Goal: Task Accomplishment & Management: Manage account settings

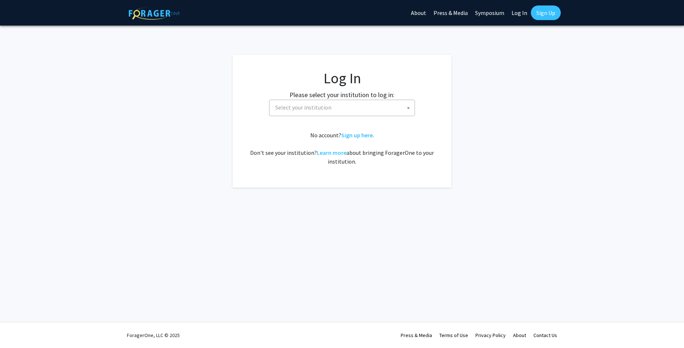
click at [357, 105] on span "Select your institution" at bounding box center [344, 107] width 142 height 15
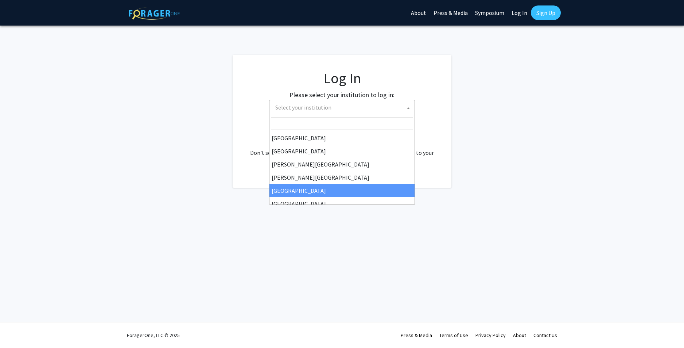
select select "6"
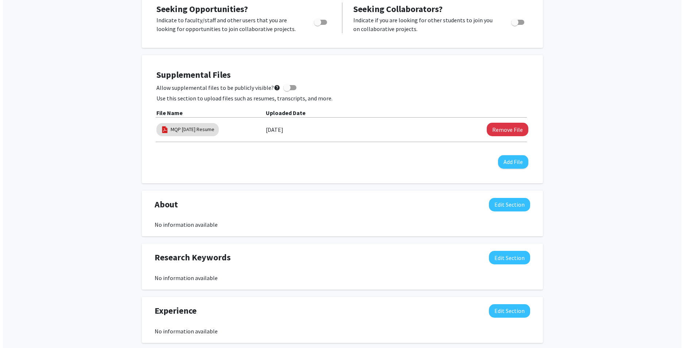
scroll to position [328, 0]
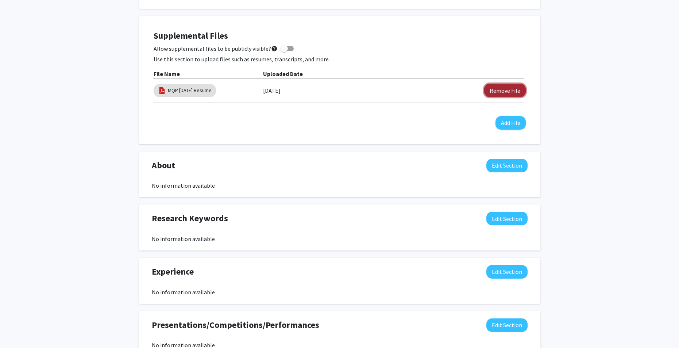
click at [505, 93] on button "Remove File" at bounding box center [505, 90] width 42 height 13
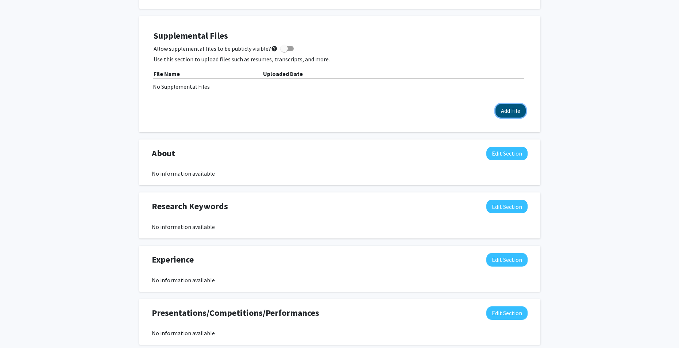
click at [504, 110] on button "Add File" at bounding box center [510, 110] width 30 height 13
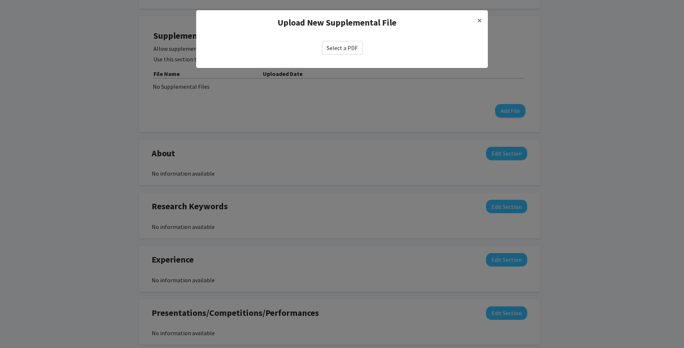
click at [351, 50] on label "Select a PDF" at bounding box center [342, 48] width 40 height 14
click at [0, 0] on input "Select a PDF" at bounding box center [0, 0] width 0 height 0
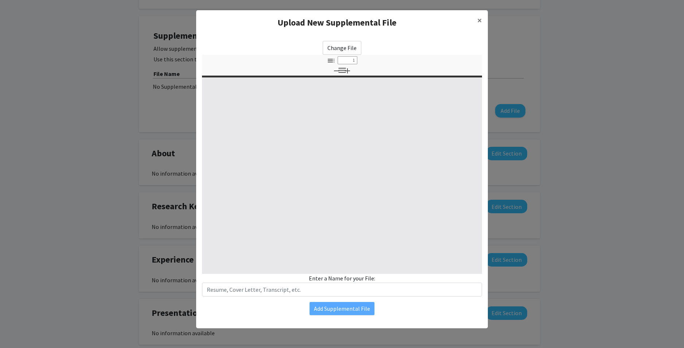
select select "custom"
type input "0"
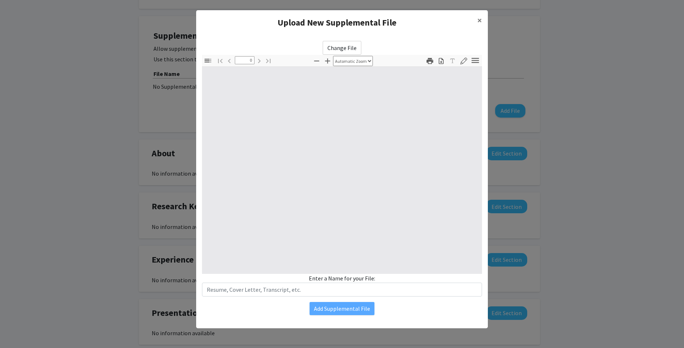
select select "custom"
type input "1"
select select "auto"
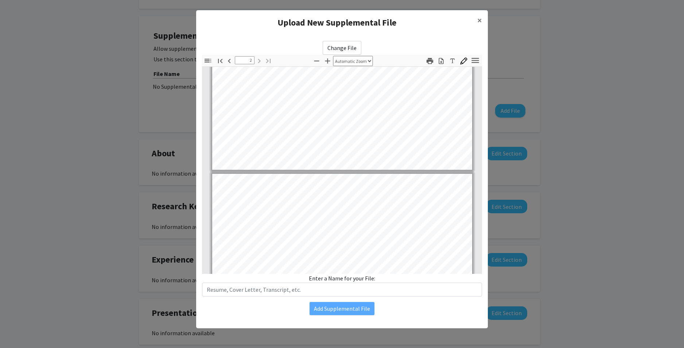
type input "1"
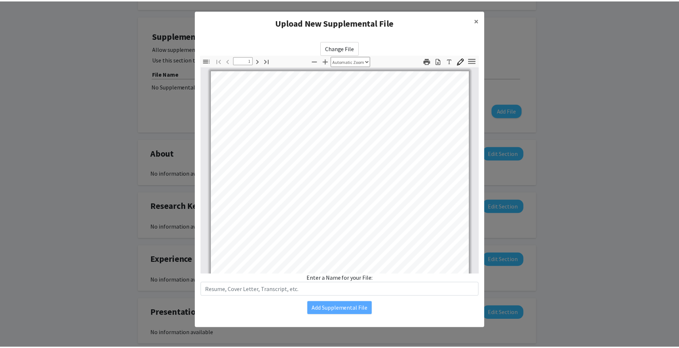
scroll to position [0, 0]
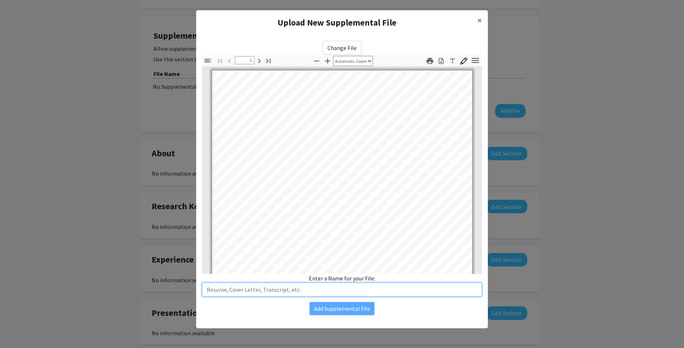
click at [260, 292] on input "text" at bounding box center [342, 289] width 280 height 14
type input "McKaylaProcopioResumeSeptember2025"
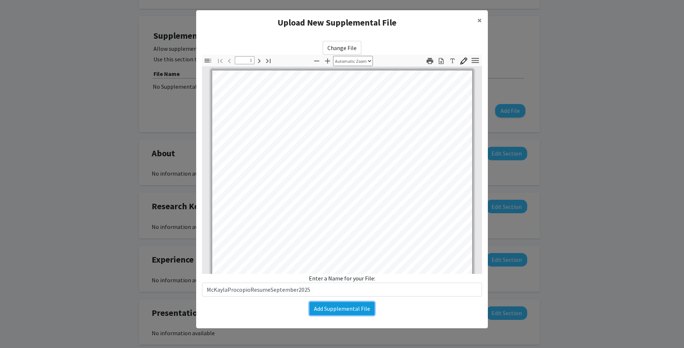
click at [324, 309] on button "Add Supplemental File" at bounding box center [342, 308] width 65 height 13
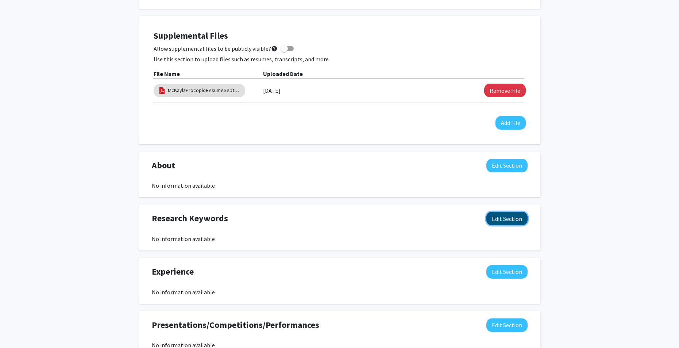
click at [515, 218] on button "Edit Section" at bounding box center [506, 218] width 41 height 13
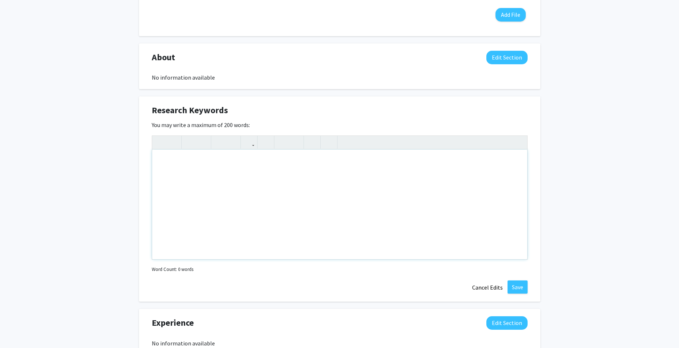
scroll to position [438, 0]
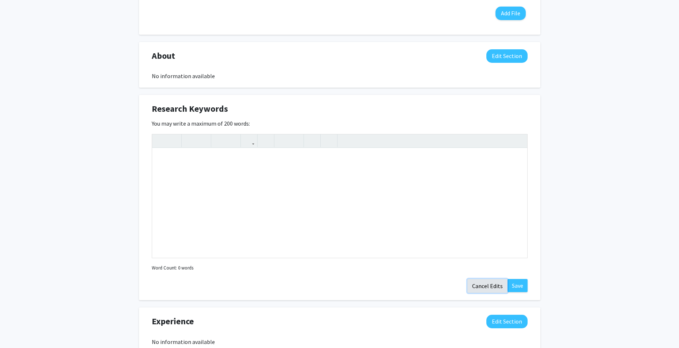
click at [486, 290] on button "Cancel Edits" at bounding box center [487, 286] width 40 height 14
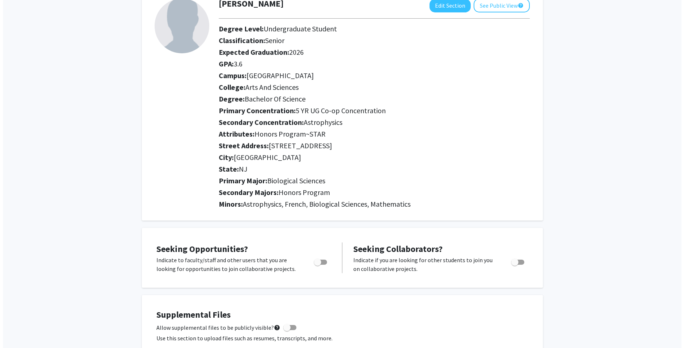
scroll to position [0, 0]
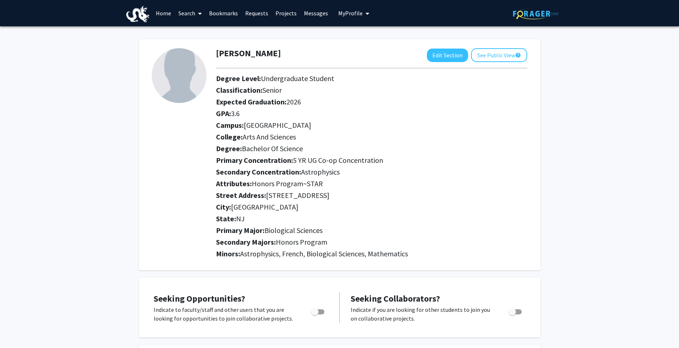
click at [179, 16] on link "Search" at bounding box center [190, 13] width 31 height 26
click at [167, 18] on link "Home" at bounding box center [163, 13] width 23 height 26
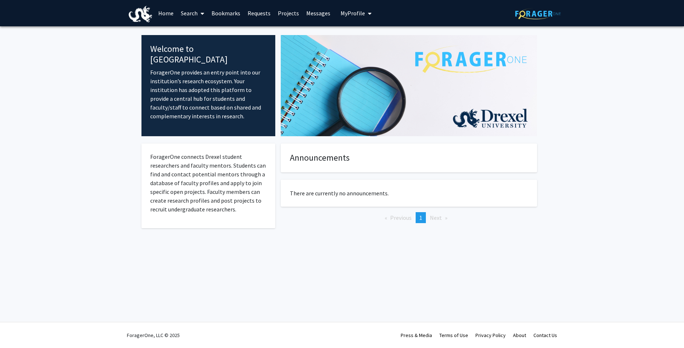
click at [391, 255] on div "Skip navigation Home Search Bookmarks Requests Projects Messages My Profile McK…" at bounding box center [342, 174] width 684 height 348
click at [196, 18] on link "Search" at bounding box center [192, 13] width 31 height 26
click at [215, 50] on span "Students" at bounding box center [199, 48] width 45 height 15
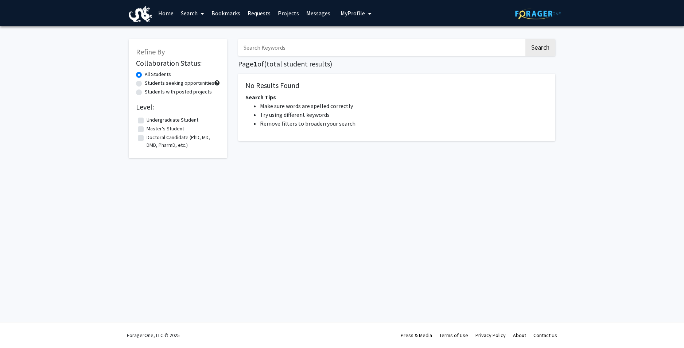
click at [309, 46] on input "Search Keywords" at bounding box center [381, 47] width 286 height 17
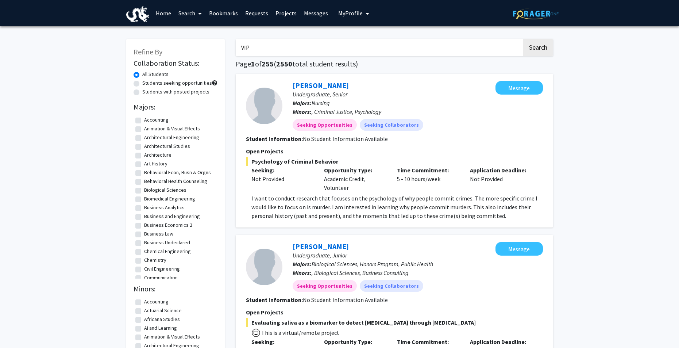
type input "VIP"
click at [523, 39] on button "Search" at bounding box center [538, 47] width 30 height 17
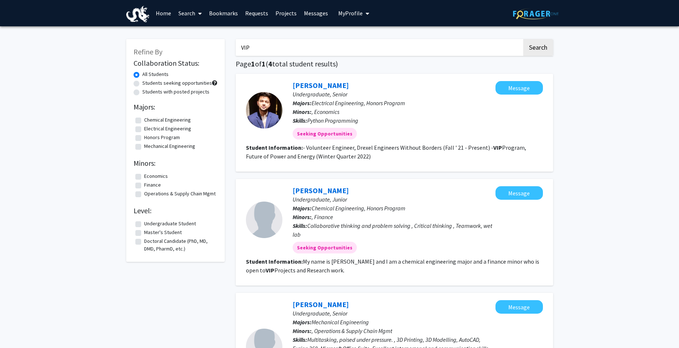
click at [289, 19] on link "Projects" at bounding box center [286, 13] width 28 height 26
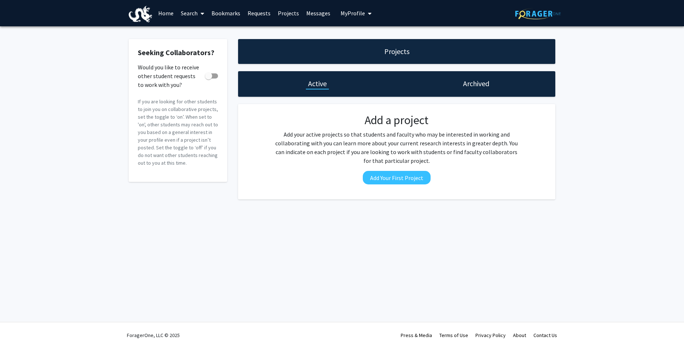
click at [219, 16] on link "Bookmarks" at bounding box center [226, 13] width 36 height 26
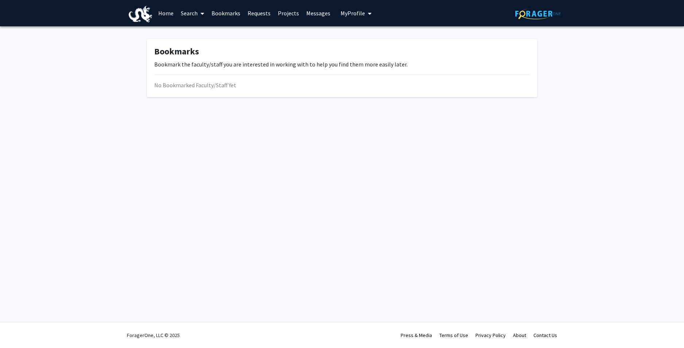
click at [198, 16] on link "Search" at bounding box center [192, 13] width 31 height 26
click at [195, 50] on span "Students" at bounding box center [199, 48] width 45 height 15
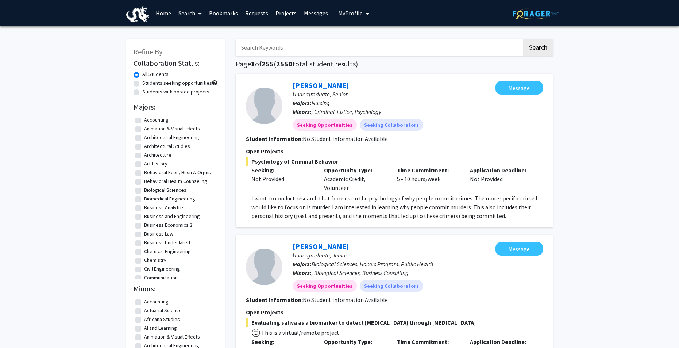
click at [161, 15] on link "Home" at bounding box center [163, 13] width 23 height 26
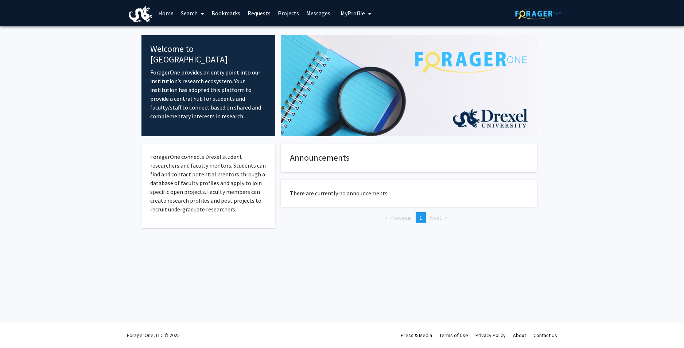
click at [343, 12] on span "My Profile" at bounding box center [353, 12] width 24 height 7
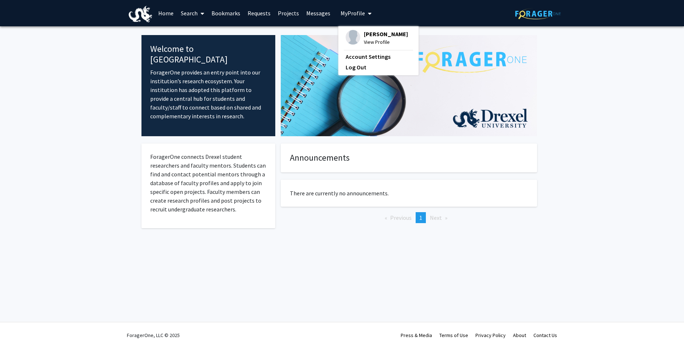
click at [343, 12] on span "My Profile" at bounding box center [353, 12] width 24 height 7
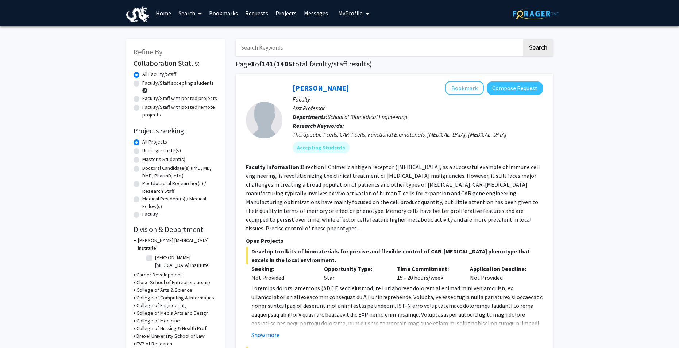
click at [297, 45] on input "Search Keywords" at bounding box center [379, 47] width 286 height 17
type input "vip"
click at [523, 39] on button "Search" at bounding box center [538, 47] width 30 height 17
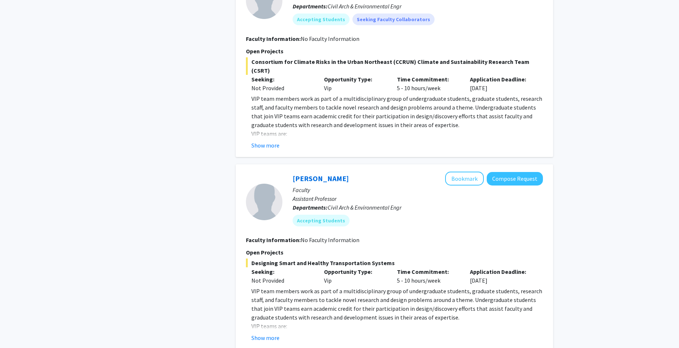
scroll to position [803, 0]
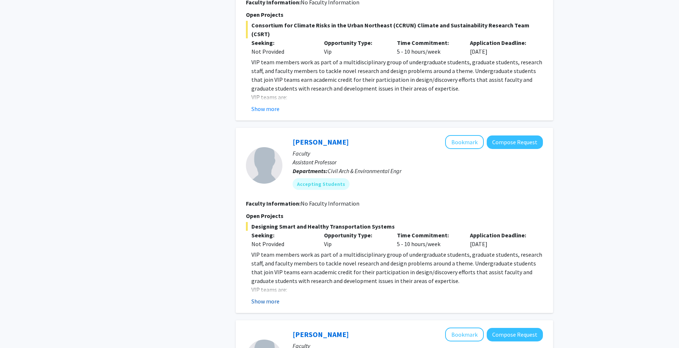
click at [262, 297] on button "Show more" at bounding box center [265, 301] width 28 height 9
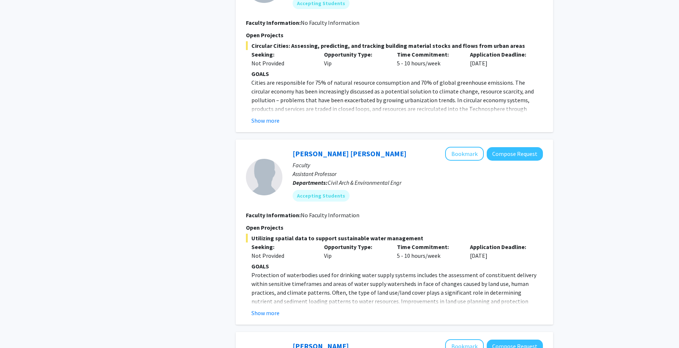
scroll to position [2262, 0]
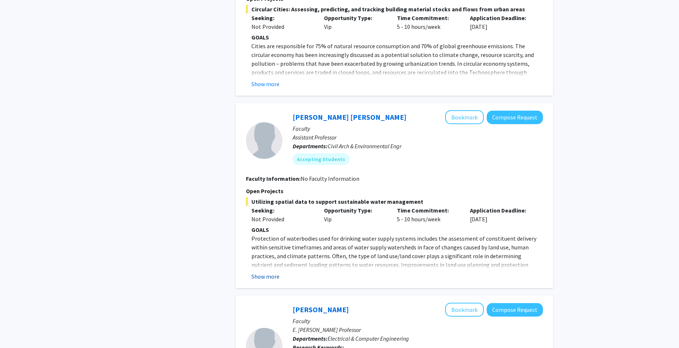
click at [269, 272] on button "Show more" at bounding box center [265, 276] width 28 height 9
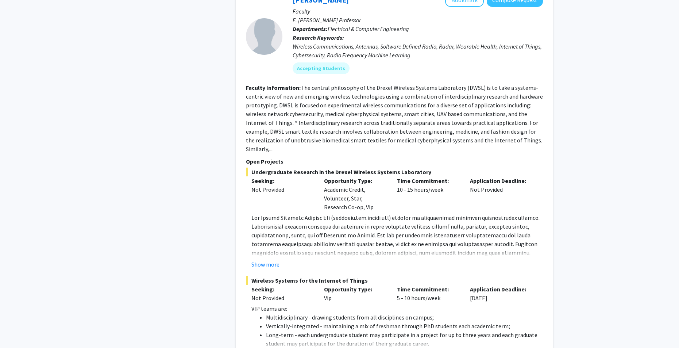
scroll to position [3028, 0]
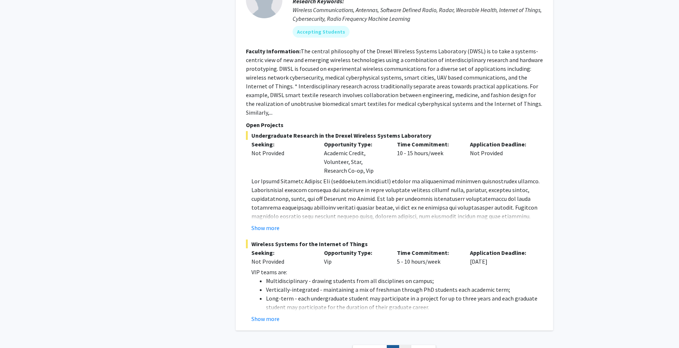
click at [401, 345] on link "2" at bounding box center [405, 351] width 12 height 13
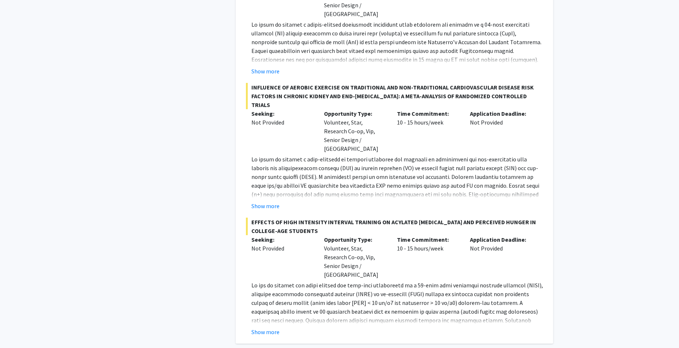
scroll to position [1746, 0]
